Goal: Book appointment/travel/reservation

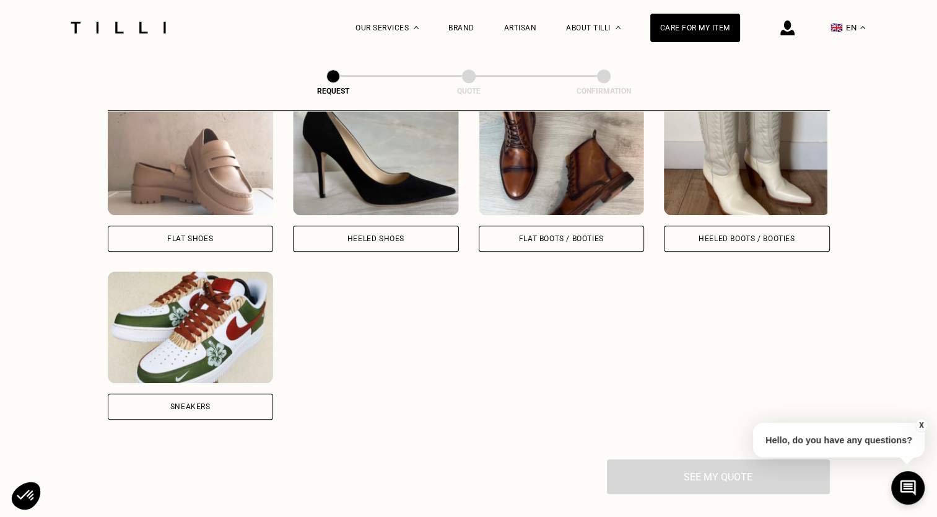
scroll to position [590, 0]
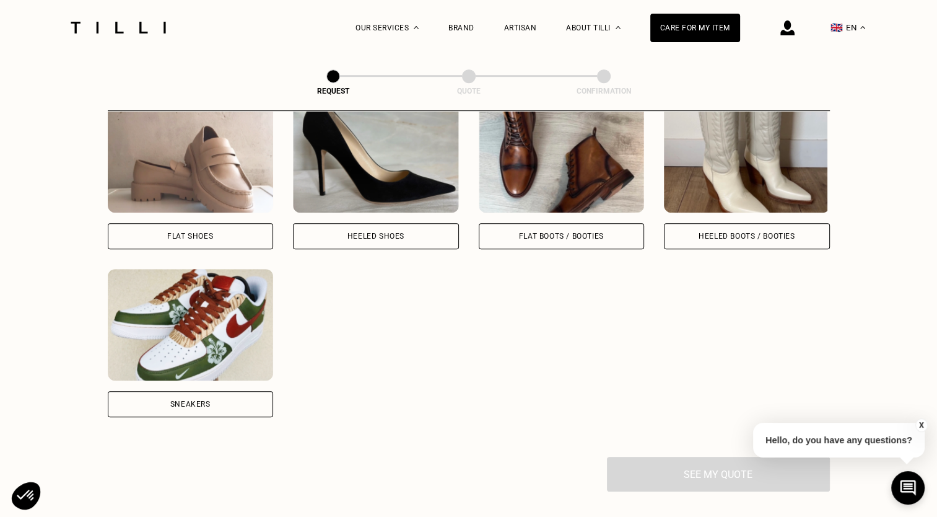
click at [224, 401] on div "Sneakers" at bounding box center [191, 404] width 166 height 26
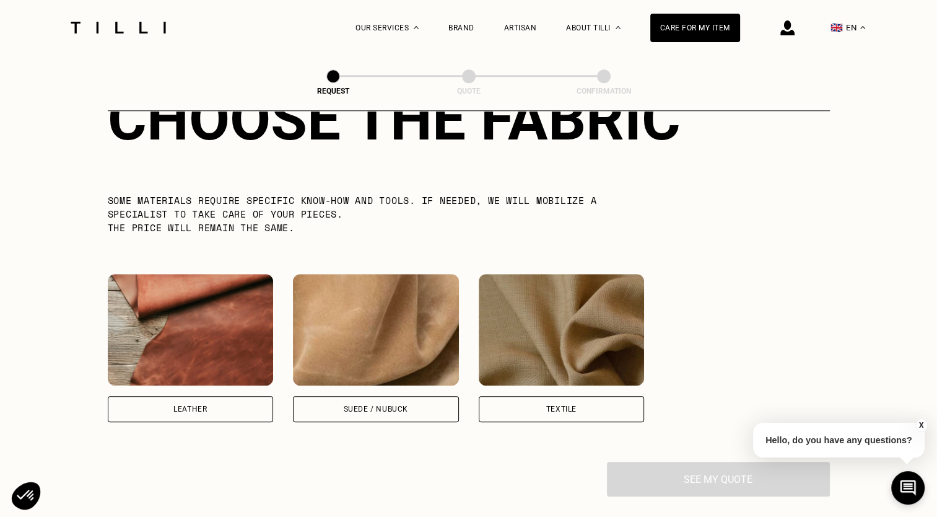
scroll to position [1033, 0]
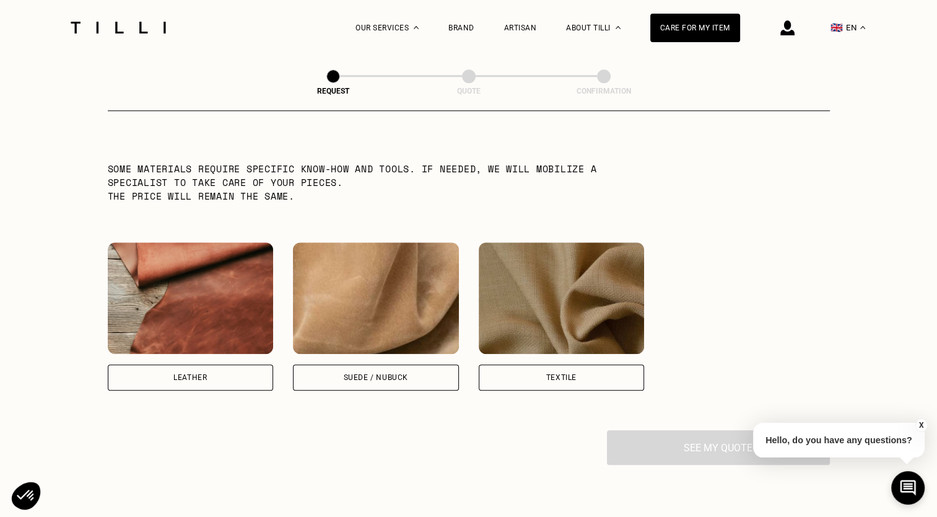
click at [248, 378] on div "Leather" at bounding box center [191, 377] width 166 height 26
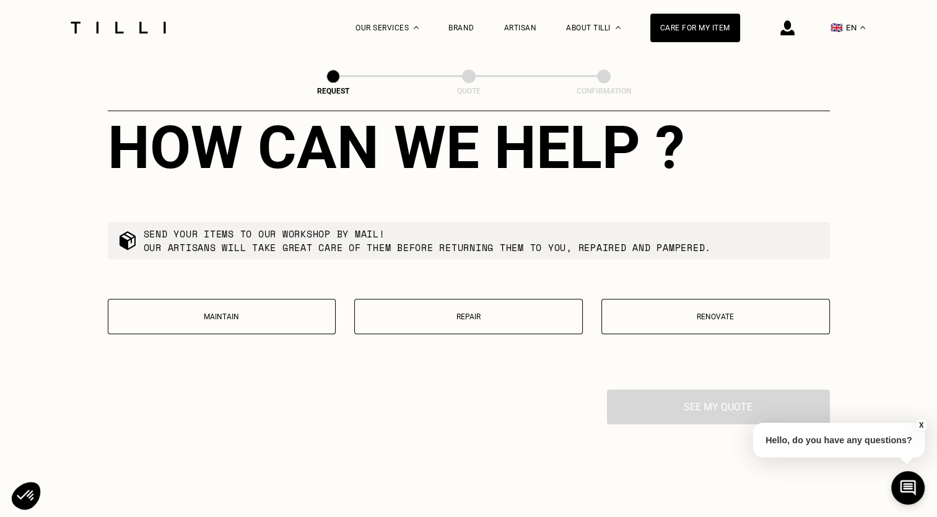
scroll to position [1391, 0]
click at [637, 329] on button "Renovate" at bounding box center [715, 315] width 229 height 35
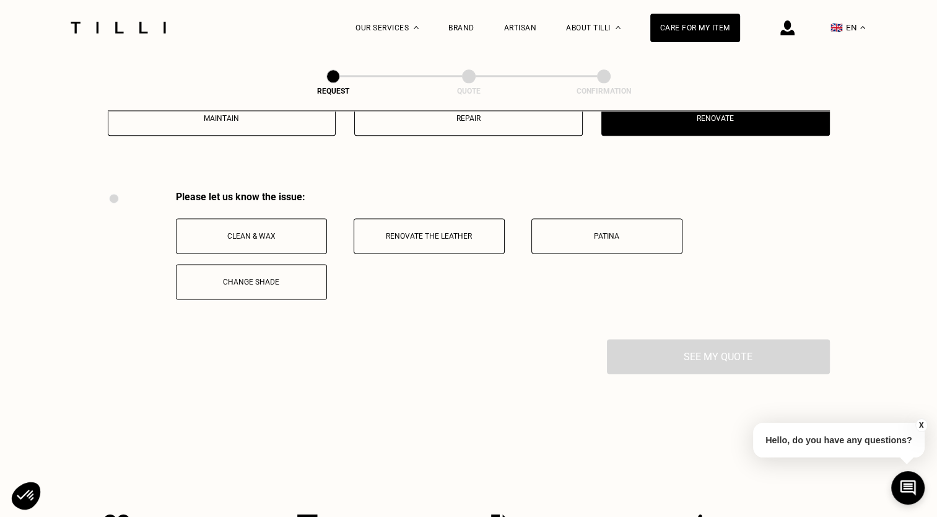
scroll to position [1585, 0]
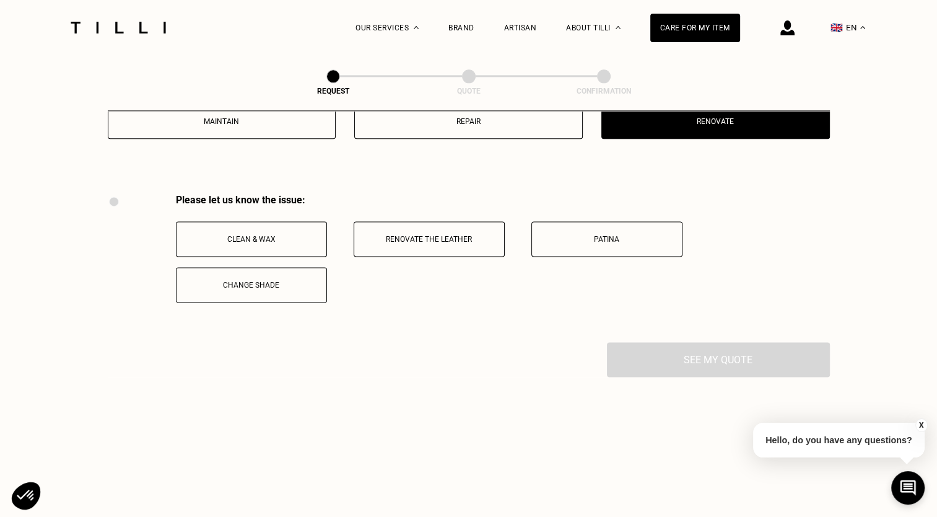
click at [393, 254] on button "Renovate the leather" at bounding box center [429, 238] width 151 height 35
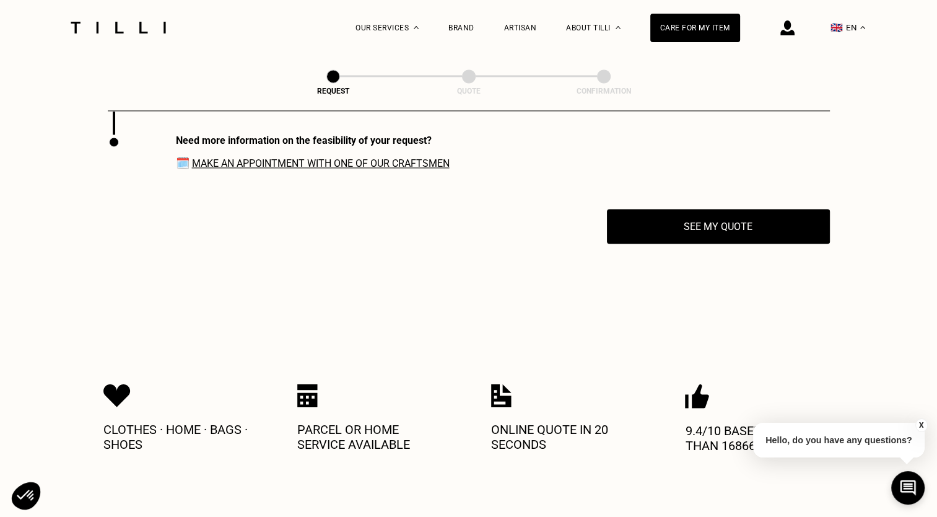
scroll to position [1795, 0]
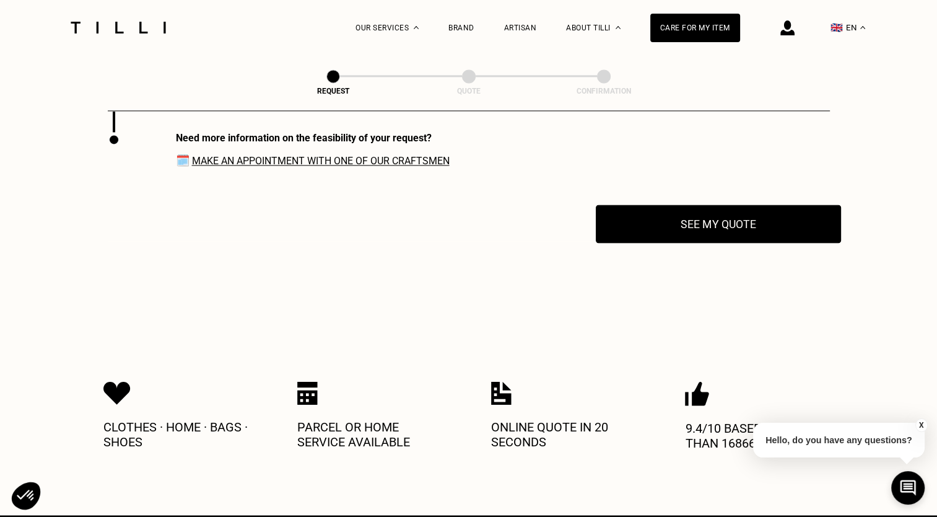
click at [659, 243] on button "See my quote" at bounding box center [718, 223] width 245 height 38
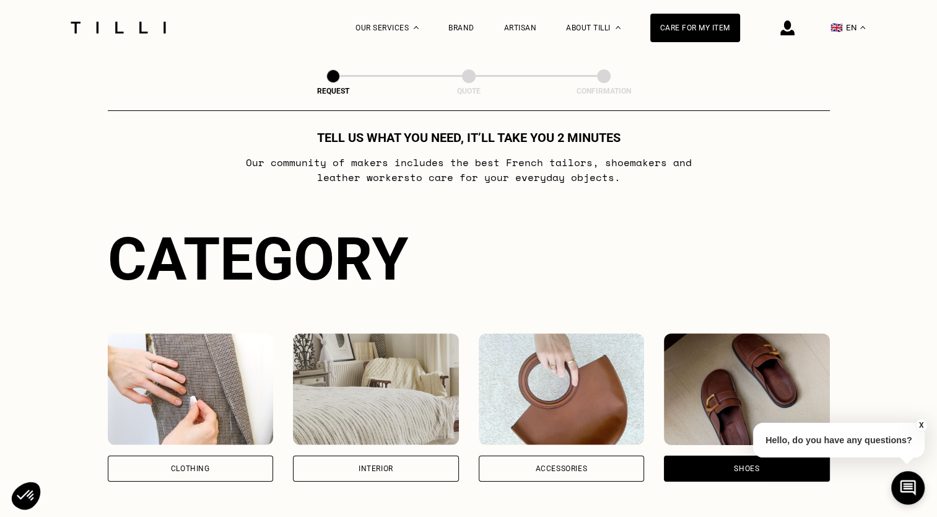
scroll to position [0, 0]
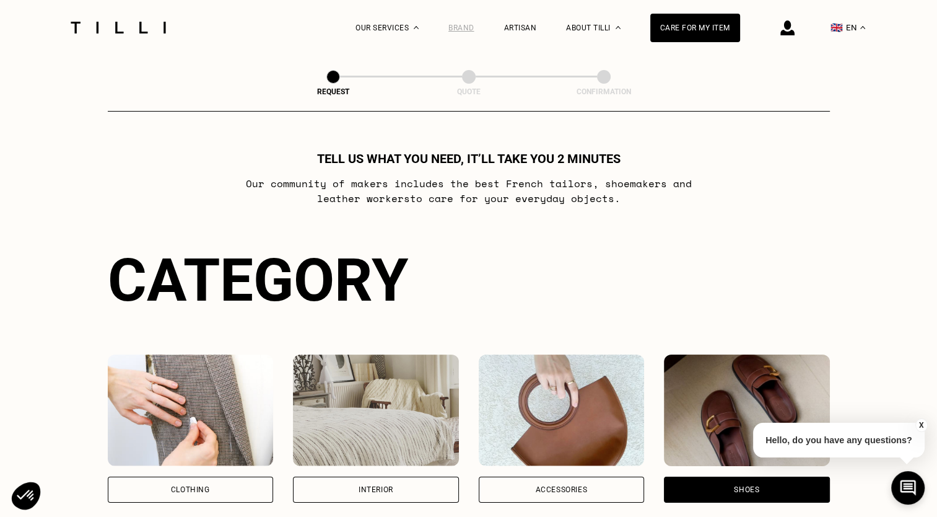
click at [471, 27] on div "Brand" at bounding box center [461, 28] width 26 height 9
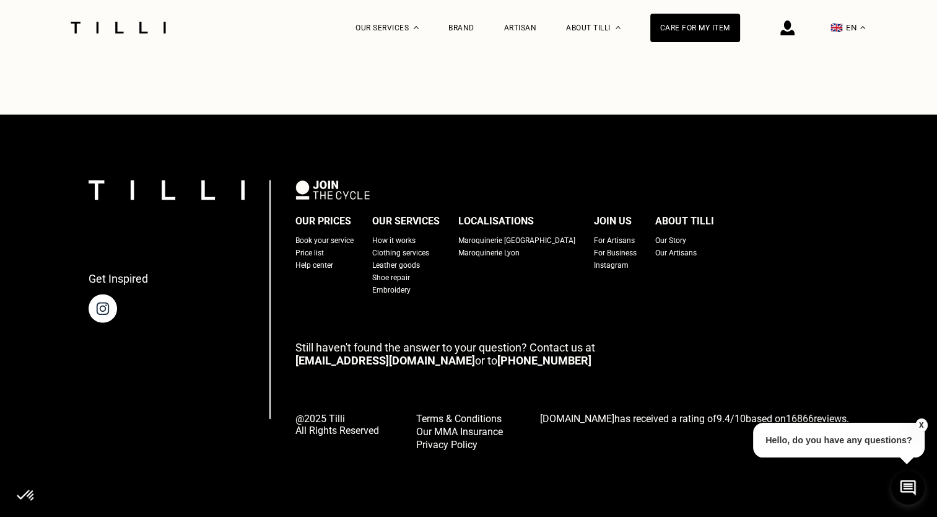
scroll to position [3655, 0]
